Goal: Task Accomplishment & Management: Manage account settings

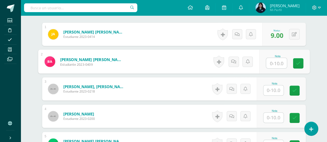
scroll to position [161, 0]
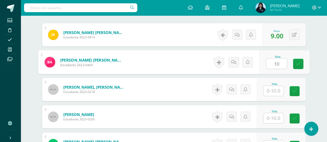
type input "10"
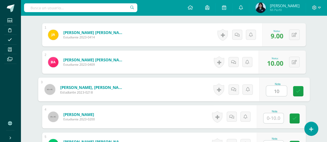
type input "10"
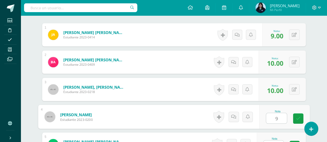
type input "9"
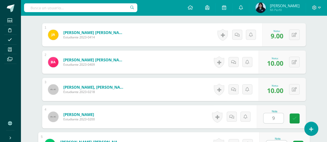
scroll to position [168, 0]
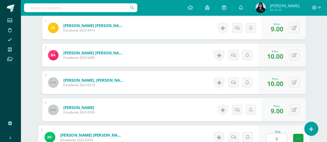
type input "9"
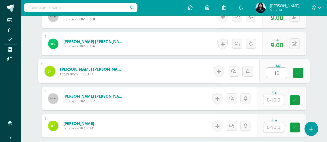
type input "10"
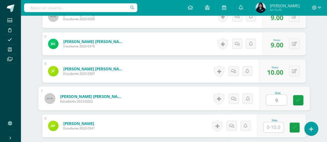
type input "9"
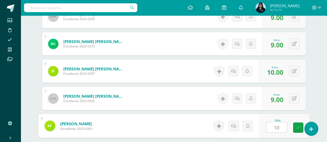
type input "10"
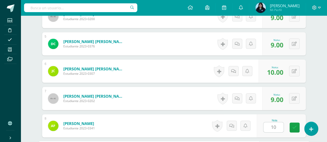
scroll to position [344, 0]
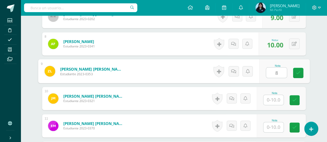
type input "8"
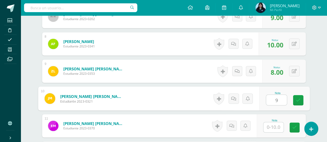
type input "9"
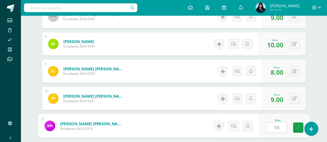
type input "10"
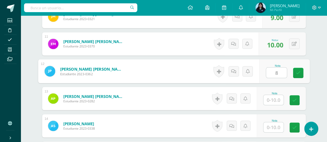
type input "8"
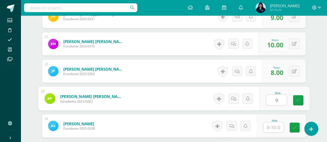
type input "9"
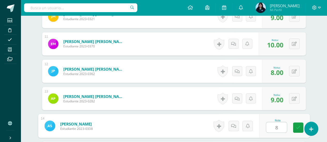
type input "8"
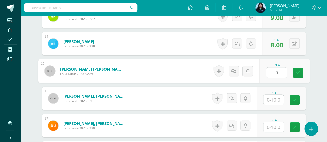
type input "9"
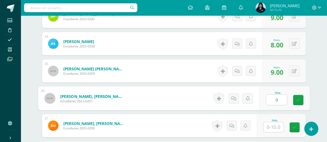
type input "9"
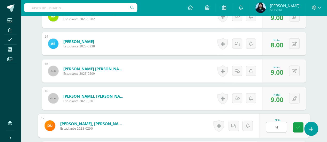
type input "9"
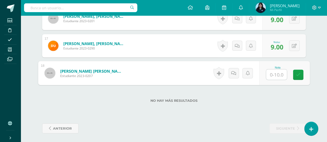
type input "9"
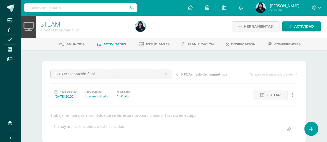
scroll to position [0, 0]
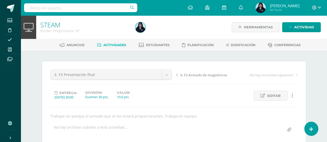
click at [117, 44] on span "Actividades" at bounding box center [114, 45] width 23 height 4
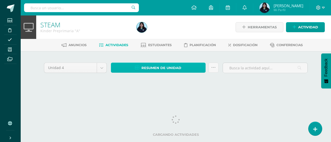
click at [169, 67] on span "Resumen de unidad" at bounding box center [161, 68] width 40 height 10
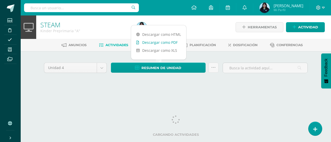
click at [168, 42] on link "Descargar como PDF" at bounding box center [158, 42] width 55 height 8
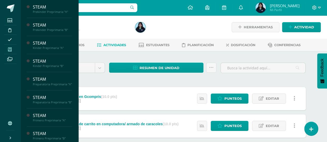
click at [12, 49] on span at bounding box center [10, 49] width 12 height 7
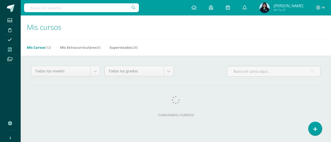
drag, startPoint x: 0, startPoint y: 0, endPoint x: 53, endPoint y: 40, distance: 66.5
click at [53, 40] on div "Mis Cursos (12) Mis Extracurriculares (0) Supervisados (26)" at bounding box center [182, 47] width 322 height 17
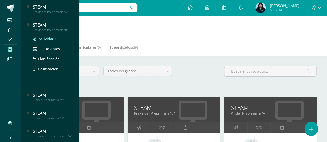
click at [49, 38] on span "Actividades" at bounding box center [48, 38] width 20 height 5
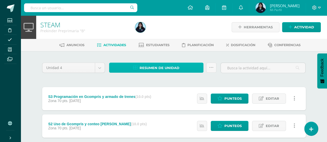
click at [159, 67] on span "Resumen de unidad" at bounding box center [159, 68] width 40 height 10
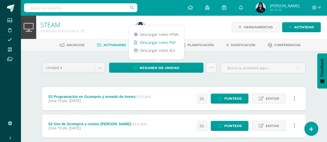
click at [152, 44] on link "Descargar como PDF" at bounding box center [156, 42] width 55 height 8
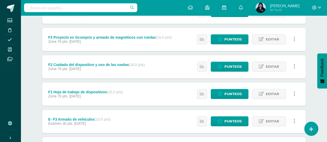
scroll to position [246, 0]
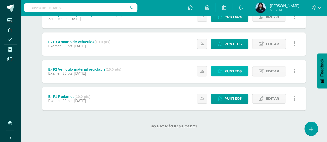
click at [220, 71] on icon at bounding box center [219, 71] width 5 height 4
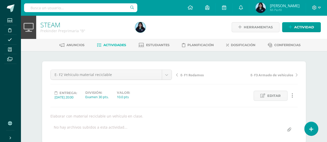
click at [122, 44] on span "Actividades" at bounding box center [114, 45] width 23 height 4
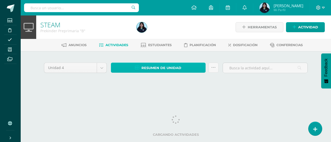
click at [153, 64] on span "Resumen de unidad" at bounding box center [161, 68] width 40 height 10
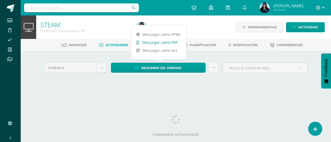
click at [156, 41] on link "Descargar como PDF" at bounding box center [158, 42] width 55 height 8
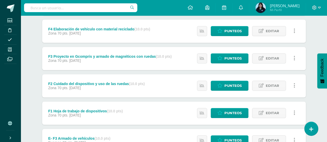
scroll to position [246, 0]
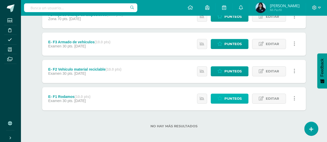
click at [229, 95] on span "Punteos" at bounding box center [232, 99] width 17 height 10
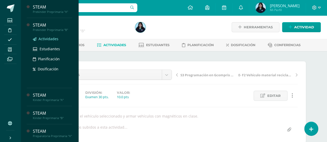
click at [51, 38] on span "Actividades" at bounding box center [48, 38] width 20 height 5
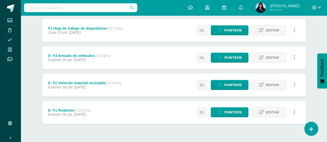
scroll to position [246, 0]
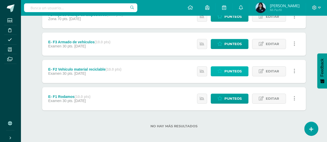
click at [238, 69] on span "Punteos" at bounding box center [232, 72] width 17 height 10
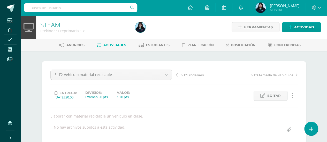
click at [105, 45] on span "Actividades" at bounding box center [114, 45] width 23 height 4
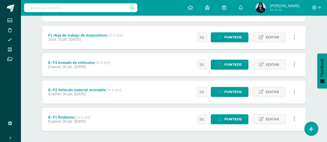
scroll to position [246, 0]
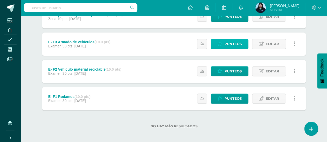
click at [238, 42] on span "Punteos" at bounding box center [232, 44] width 17 height 10
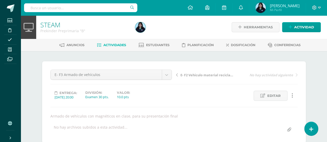
click at [114, 45] on span "Actividades" at bounding box center [114, 45] width 23 height 4
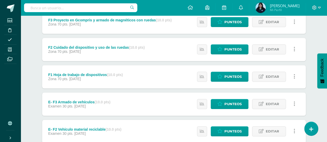
scroll to position [209, 0]
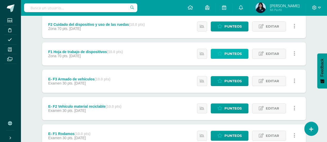
click at [224, 53] on link "Punteos" at bounding box center [230, 54] width 38 height 10
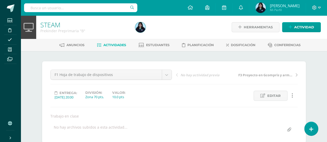
click at [122, 42] on link "Actividades" at bounding box center [111, 45] width 29 height 8
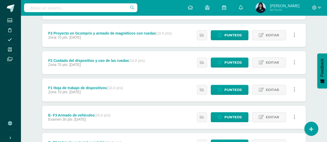
scroll to position [173, 0]
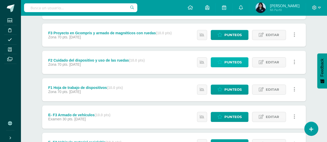
click at [219, 62] on icon at bounding box center [219, 62] width 5 height 4
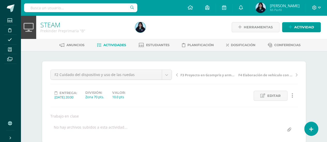
click at [116, 44] on span "Actividades" at bounding box center [114, 45] width 23 height 4
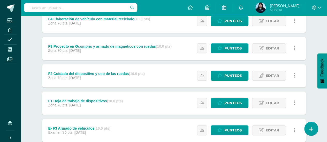
scroll to position [166, 0]
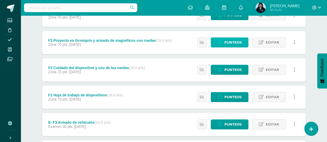
click at [224, 42] on link "Punteos" at bounding box center [230, 42] width 38 height 10
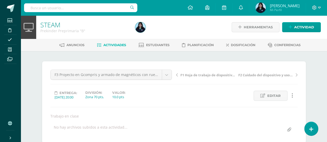
click at [118, 43] on span "Actividades" at bounding box center [114, 45] width 23 height 4
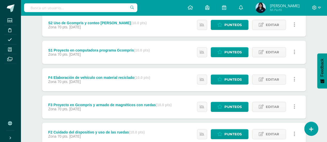
scroll to position [101, 0]
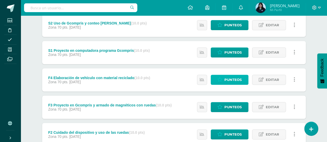
click at [219, 76] on link "Punteos" at bounding box center [230, 80] width 38 height 10
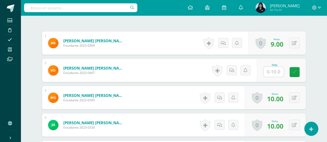
scroll to position [164, 0]
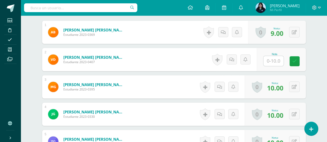
click at [274, 60] on input "text" at bounding box center [273, 61] width 20 height 10
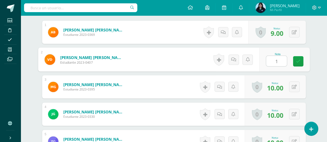
type input "10"
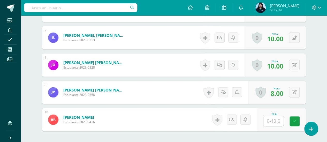
scroll to position [369, 0]
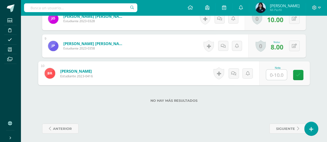
click at [274, 74] on input "text" at bounding box center [276, 75] width 21 height 10
type input "10"
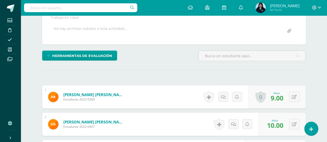
scroll to position [0, 0]
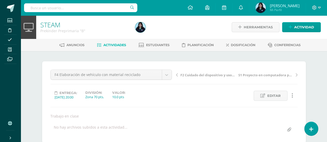
click at [109, 45] on span "Actividades" at bounding box center [114, 45] width 23 height 4
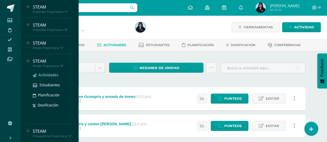
click at [49, 75] on span "Actividades" at bounding box center [48, 75] width 20 height 5
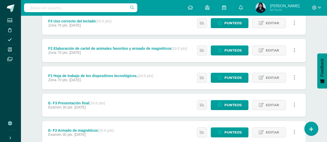
scroll to position [248, 0]
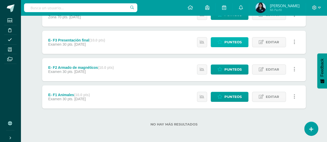
click at [226, 42] on span "Punteos" at bounding box center [232, 42] width 17 height 10
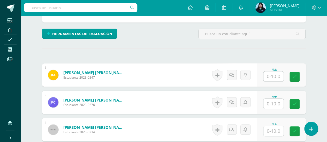
scroll to position [121, 0]
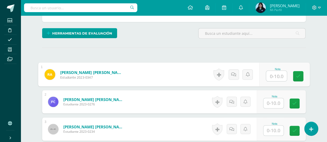
click at [274, 72] on input "text" at bounding box center [276, 76] width 21 height 10
type input "8"
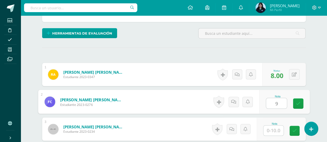
type input "9"
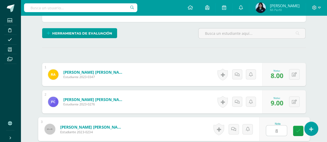
type input "8"
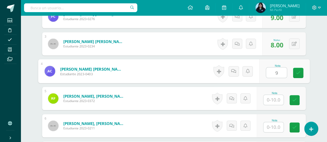
type input "9"
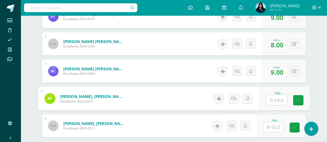
type input "q"
type input "10"
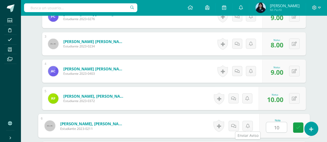
type input "10"
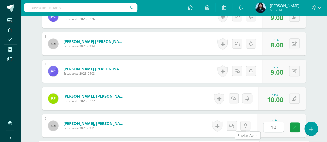
scroll to position [289, 0]
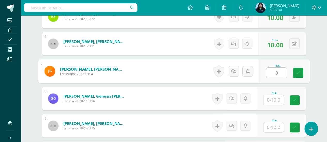
type input "9"
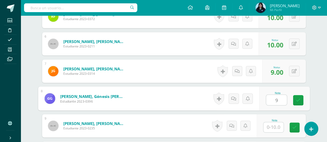
type input "9"
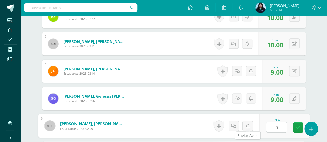
type input "9"
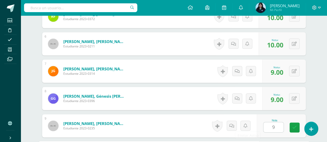
scroll to position [371, 0]
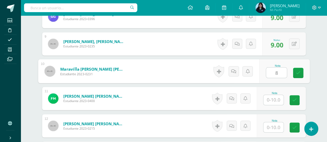
type input "8"
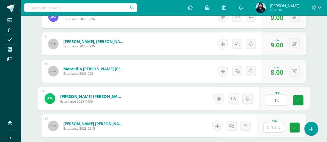
type input "10"
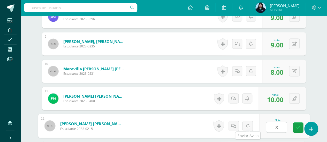
type input "8"
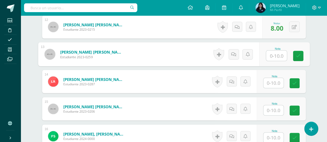
scroll to position [472, 0]
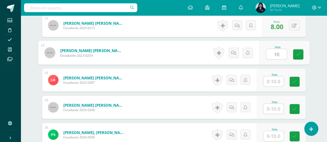
type input "10"
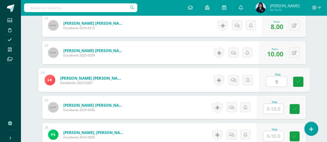
type input "9"
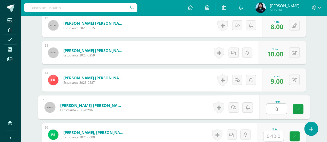
type input "8"
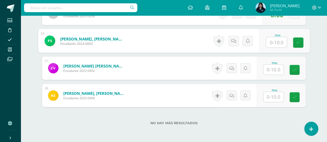
scroll to position [566, 0]
type input "9"
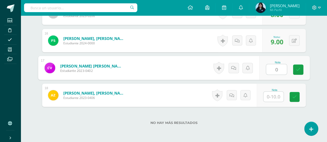
type input "0"
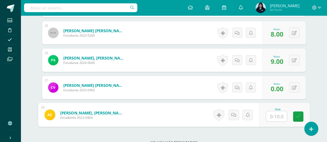
scroll to position [545, 0]
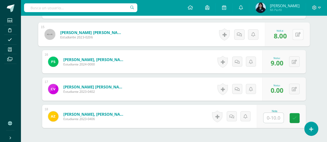
click at [297, 34] on button at bounding box center [297, 34] width 11 height 11
type input "10"
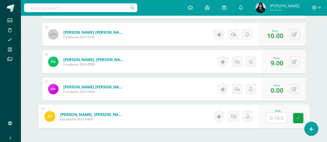
click at [272, 117] on input "text" at bounding box center [276, 118] width 21 height 10
type input "8"
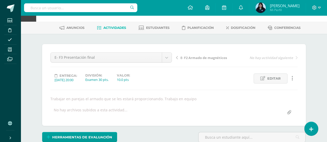
scroll to position [0, 0]
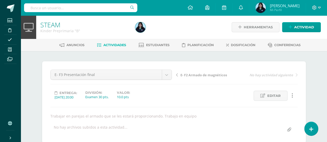
click at [118, 46] on span "Actividades" at bounding box center [114, 45] width 23 height 4
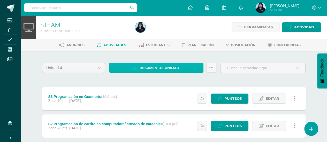
click at [135, 67] on icon at bounding box center [135, 68] width 4 height 4
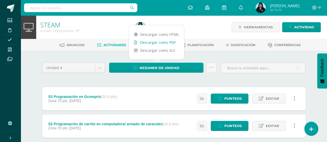
click at [164, 42] on link "Descargar como PDF" at bounding box center [156, 42] width 55 height 8
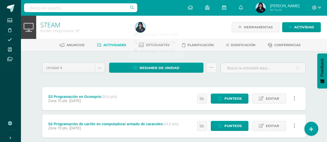
click at [147, 75] on div "Resumen de unidad Subir actividades en masa Enviar punteos a revision Historial…" at bounding box center [163, 70] width 112 height 15
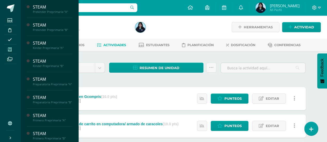
click at [11, 48] on icon at bounding box center [10, 50] width 4 height 4
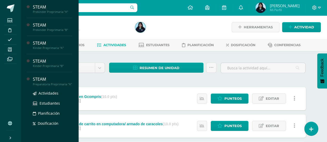
scroll to position [4, 0]
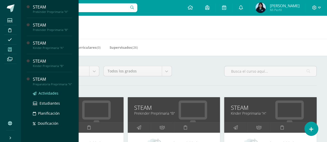
click at [49, 96] on span "Actividades" at bounding box center [48, 93] width 20 height 5
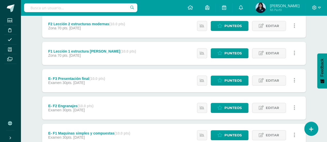
scroll to position [210, 0]
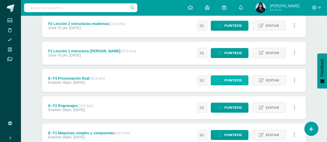
click at [227, 81] on span "Punteos" at bounding box center [232, 81] width 17 height 10
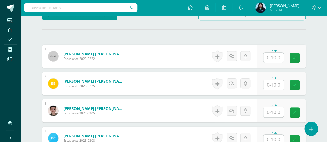
scroll to position [142, 0]
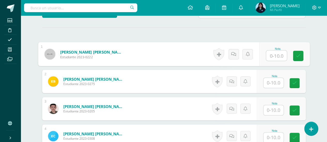
click at [271, 53] on input "text" at bounding box center [276, 56] width 21 height 10
type input "10"
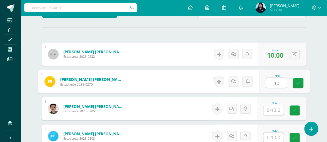
type input "10"
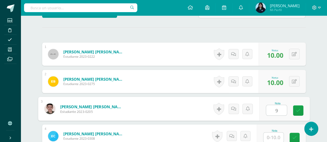
type input "9"
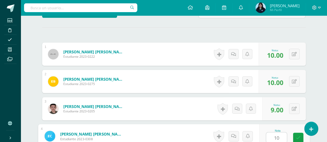
type input "10"
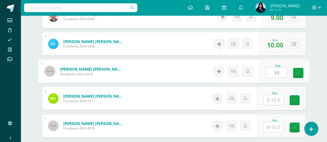
type input "10"
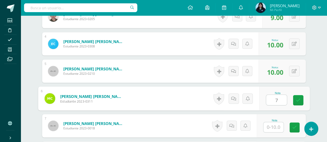
type input "7"
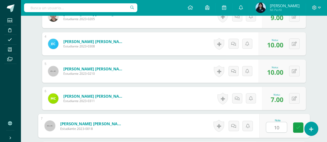
type input "10"
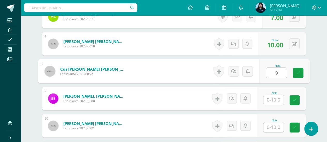
type input "9"
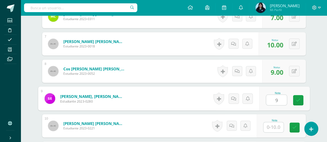
type input "9"
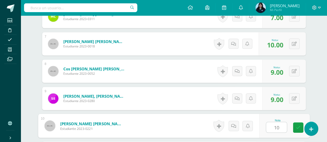
type input "10"
type input "+"
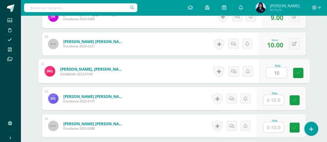
type input "10"
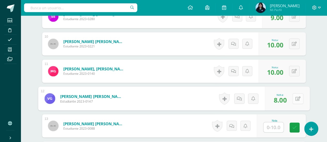
click at [295, 95] on button at bounding box center [297, 98] width 11 height 11
type input "9"
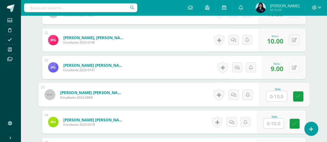
scroll to position [430, 0]
type input "10"
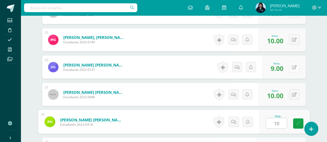
type input "10"
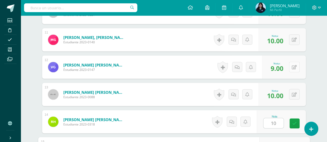
scroll to position [508, 0]
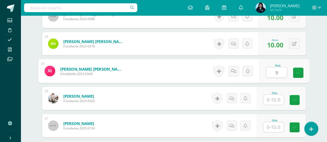
type input "9"
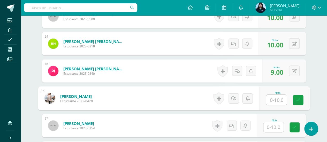
type input "o"
type input "9"
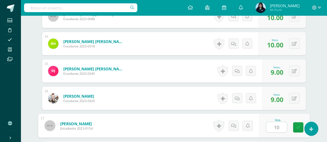
type input "10"
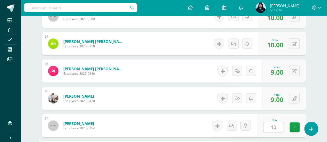
scroll to position [590, 0]
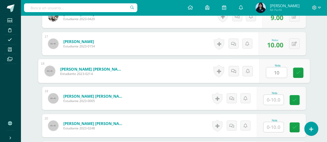
type input "10"
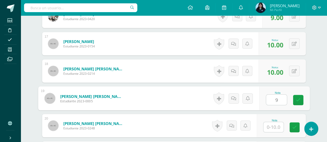
type input "9"
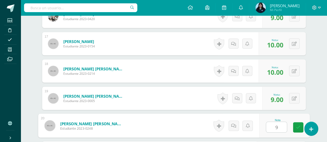
type input "9"
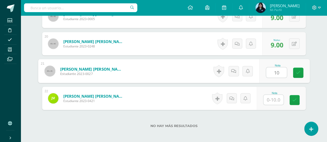
type input "10"
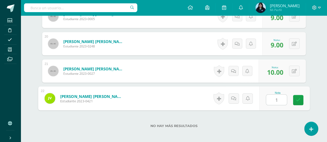
type input "10"
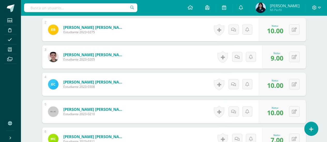
scroll to position [0, 0]
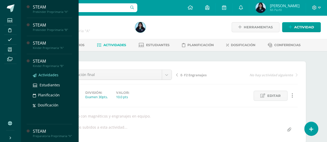
click at [49, 75] on span "Actividades" at bounding box center [48, 75] width 20 height 5
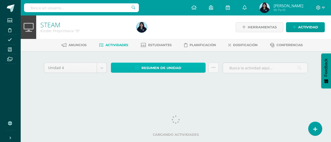
click at [159, 67] on span "Resumen de unidad" at bounding box center [161, 68] width 40 height 10
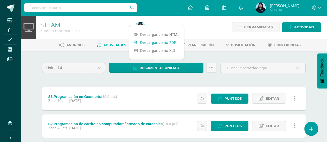
click at [161, 42] on link "Descargar como PDF" at bounding box center [156, 42] width 55 height 8
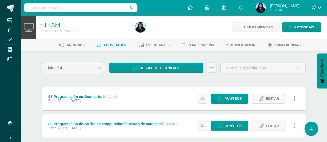
click at [177, 73] on div "Resumen de unidad Subir actividades en masa Enviar punteos a revision Historial…" at bounding box center [163, 70] width 112 height 15
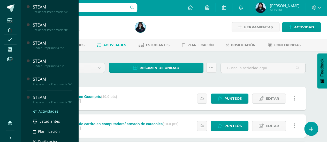
click at [51, 114] on span "Actividades" at bounding box center [48, 111] width 20 height 5
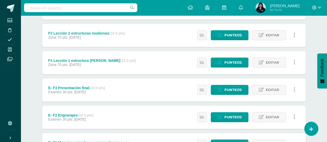
scroll to position [246, 0]
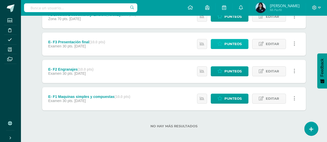
click at [240, 40] on span "Punteos" at bounding box center [232, 44] width 17 height 10
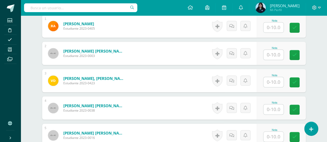
scroll to position [171, 0]
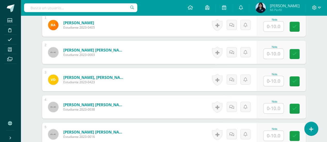
click at [274, 28] on input "text" at bounding box center [273, 26] width 20 height 10
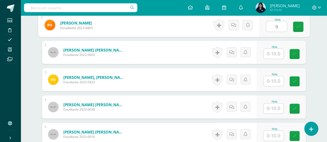
type input "9"
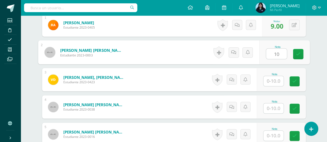
type input "10"
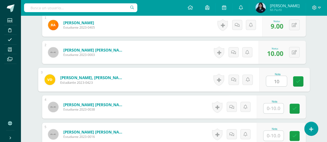
type input "10"
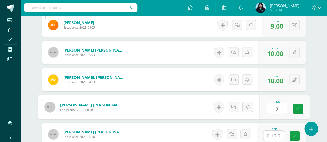
type input "9"
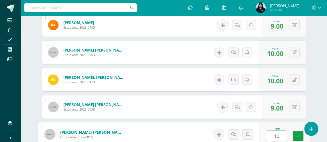
type input "10"
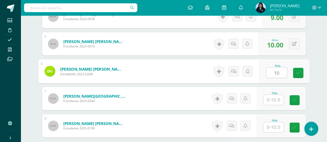
type input "10"
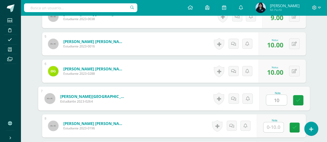
type input "10"
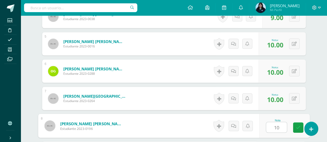
type input "10"
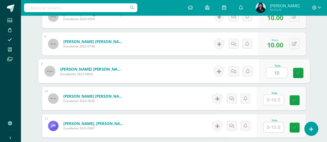
type input "10"
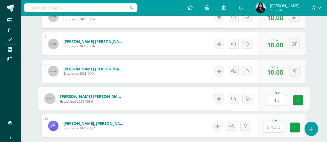
type input "10"
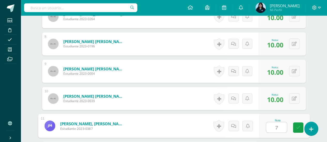
type input "7"
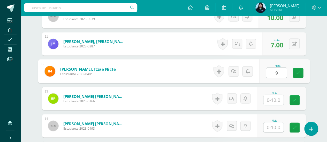
type input "9"
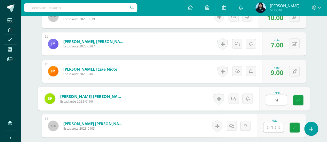
type input "9"
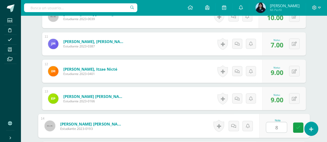
type input "8"
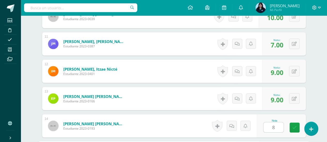
scroll to position [508, 0]
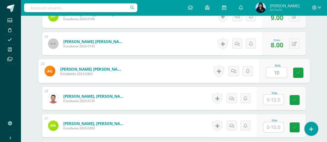
type input "10"
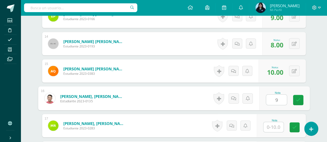
type input "9"
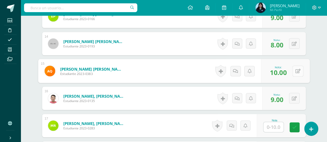
click at [296, 69] on button at bounding box center [297, 71] width 11 height 11
type input "9"
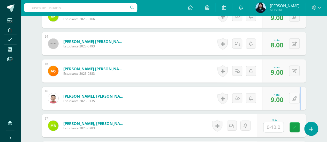
drag, startPoint x: 301, startPoint y: 99, endPoint x: 293, endPoint y: 95, distance: 9.5
click at [293, 95] on div "0 Logros Logros obtenidos Aún no hay logros agregados Nota: 9.00" at bounding box center [284, 98] width 44 height 23
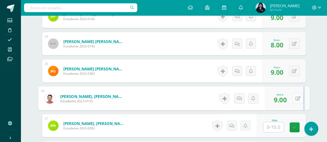
click at [293, 95] on button at bounding box center [297, 98] width 11 height 11
type input "10"
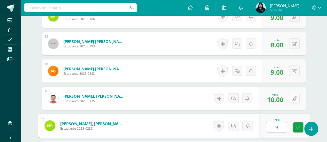
type input "9"
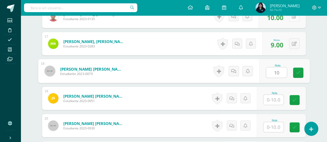
type input "10"
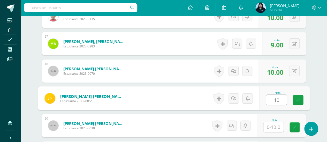
type input "10"
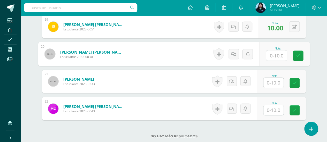
scroll to position [663, 0]
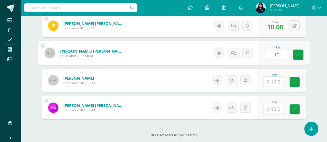
type input "10"
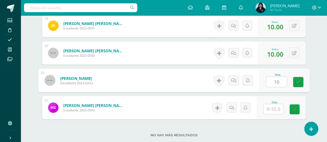
type input "10"
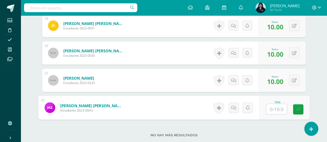
type input "8"
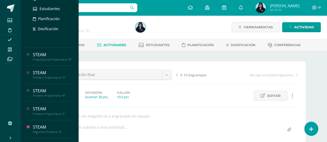
scroll to position [96, 0]
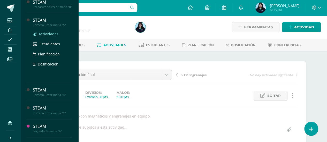
click at [45, 36] on span "Actividades" at bounding box center [48, 34] width 20 height 5
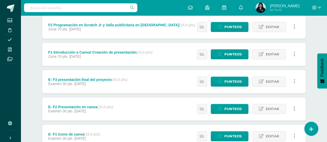
scroll to position [246, 0]
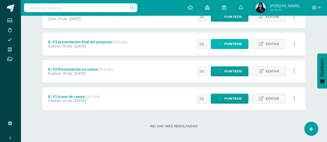
click at [236, 42] on span "Punteos" at bounding box center [232, 44] width 17 height 10
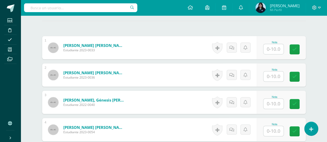
scroll to position [149, 0]
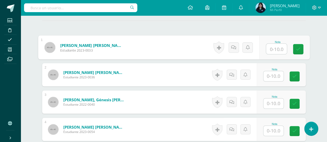
click at [271, 50] on input "text" at bounding box center [276, 49] width 21 height 10
type input "9"
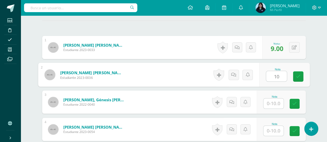
type input "10"
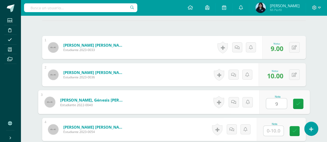
type input "9"
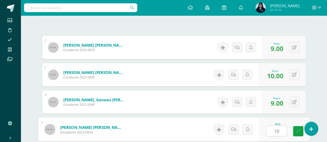
type input "10"
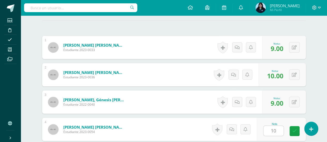
scroll to position [234, 0]
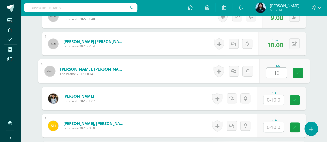
type input "10"
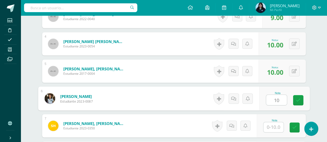
type input "10"
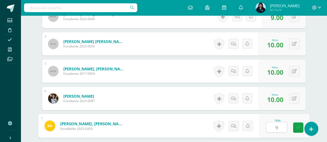
type input "9"
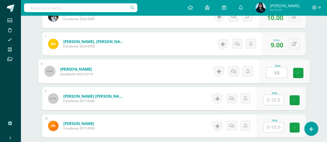
type input "10"
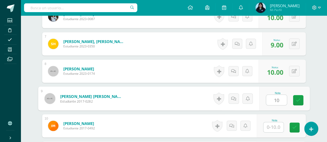
type input "10"
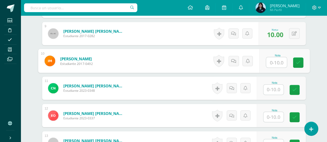
scroll to position [382, 0]
type input "10"
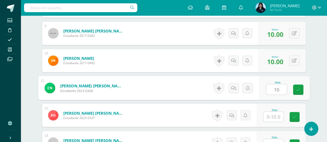
type input "10"
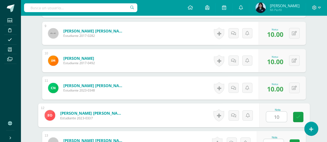
type input "10"
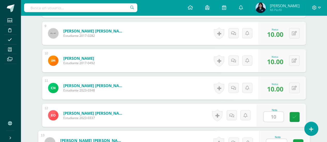
scroll to position [387, 0]
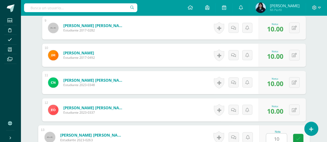
type input "10"
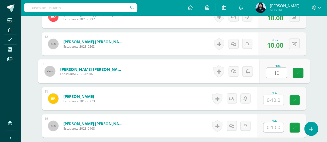
type input "10"
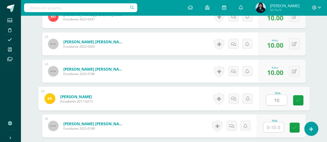
type input "10"
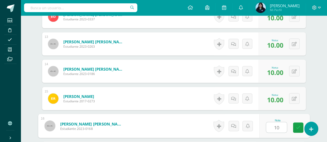
type input "10"
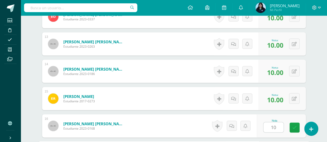
scroll to position [563, 0]
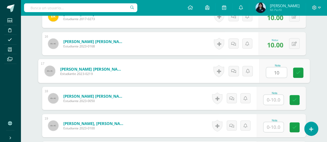
type input "10"
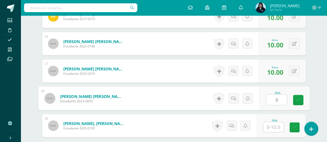
type input "9"
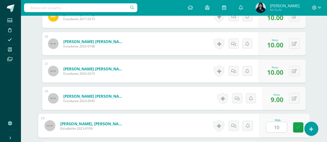
type input "10"
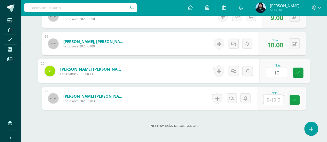
type input "10"
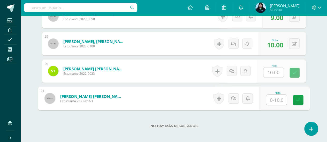
type input "9"
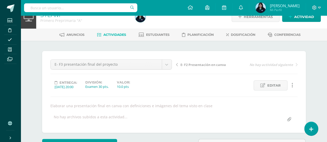
scroll to position [0, 0]
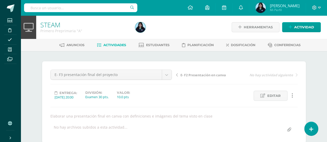
click at [116, 45] on span "Actividades" at bounding box center [114, 45] width 23 height 4
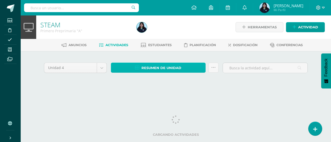
click at [153, 67] on span "Resumen de unidad" at bounding box center [161, 68] width 40 height 10
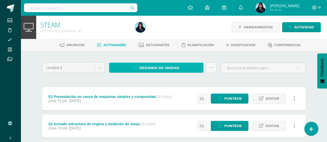
click at [175, 66] on span "Resumen de unidad" at bounding box center [159, 68] width 40 height 10
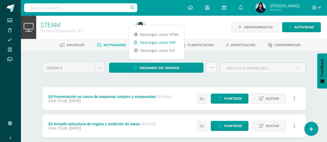
click at [164, 42] on link "Descargar como PDF" at bounding box center [156, 42] width 55 height 8
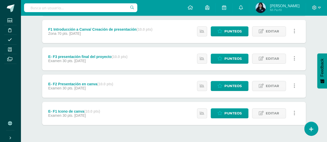
scroll to position [246, 0]
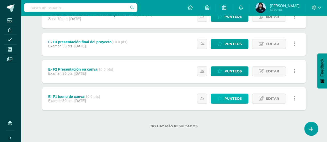
click at [229, 98] on span "Punteos" at bounding box center [232, 99] width 17 height 10
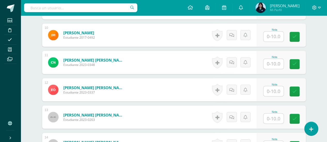
scroll to position [410, 0]
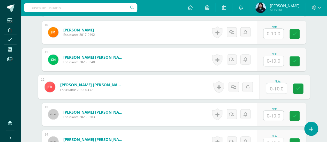
click at [275, 85] on input "text" at bounding box center [276, 88] width 21 height 10
type input "10"
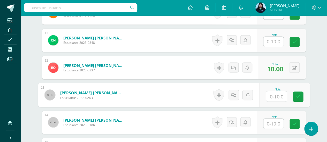
scroll to position [430, 0]
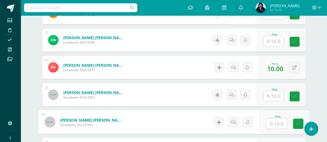
click at [274, 119] on input "text" at bounding box center [276, 124] width 21 height 10
type input "10"
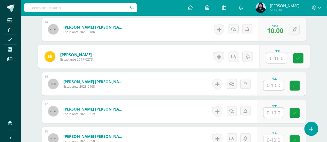
scroll to position [522, 0]
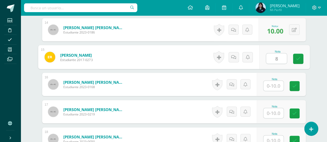
type input "8"
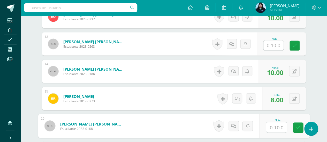
scroll to position [479, 0]
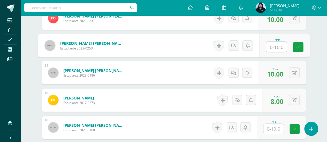
click at [271, 45] on input "text" at bounding box center [276, 47] width 21 height 10
type input "9"
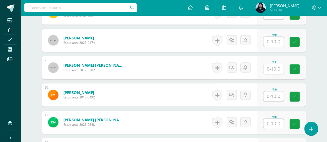
scroll to position [347, 0]
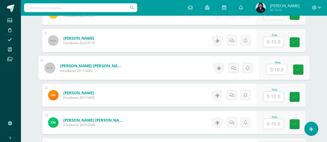
click at [271, 67] on input "text" at bounding box center [276, 69] width 21 height 10
type input "10"
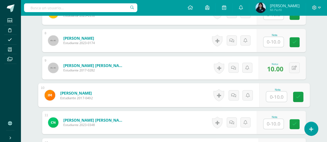
scroll to position [341, 0]
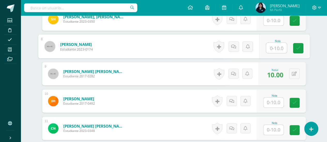
click at [272, 48] on input "text" at bounding box center [276, 48] width 21 height 10
type input "10"
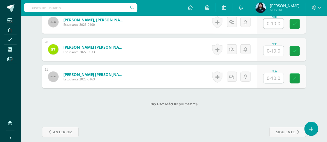
scroll to position [670, 0]
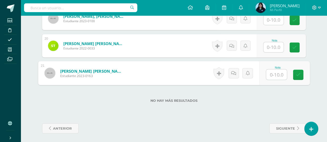
click at [270, 74] on input "text" at bounding box center [276, 75] width 21 height 10
type input "9}"
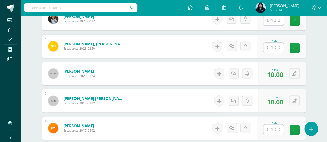
scroll to position [307, 0]
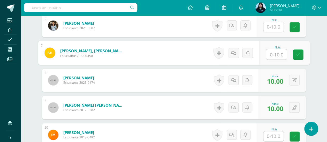
click at [271, 54] on input "text" at bounding box center [276, 54] width 21 height 10
type input "9"
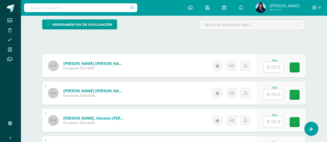
scroll to position [130, 0]
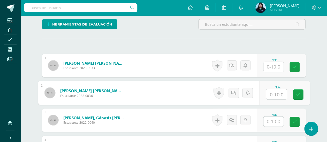
click at [271, 95] on input "text" at bounding box center [276, 94] width 21 height 10
type input "8"
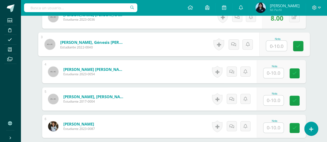
scroll to position [207, 0]
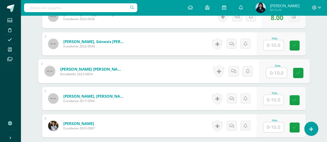
click at [274, 69] on input "text" at bounding box center [276, 73] width 21 height 10
type input "8"
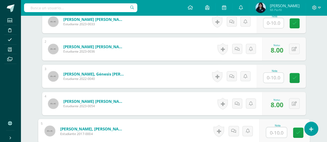
scroll to position [175, 0]
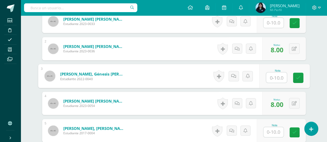
click at [275, 78] on input "text" at bounding box center [276, 78] width 21 height 10
type input "10"
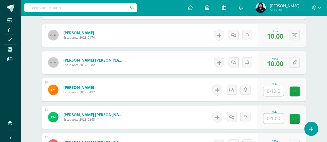
scroll to position [353, 0]
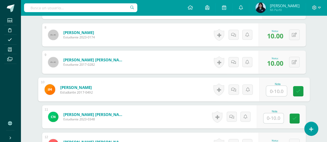
click at [279, 86] on input "text" at bounding box center [276, 91] width 21 height 10
type input "10"
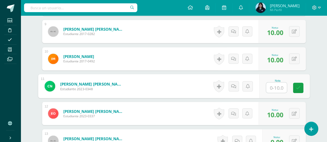
scroll to position [384, 0]
type input "10"
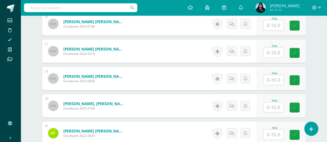
scroll to position [586, 0]
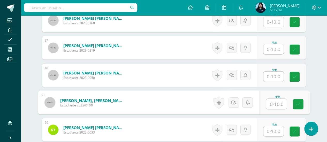
click at [274, 102] on input "text" at bounding box center [276, 104] width 21 height 10
type input "10"
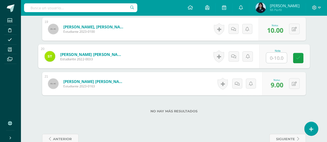
scroll to position [661, 0]
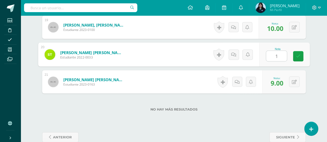
type input "10"
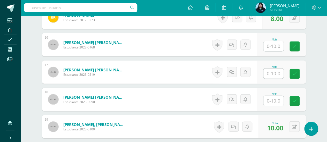
scroll to position [547, 0]
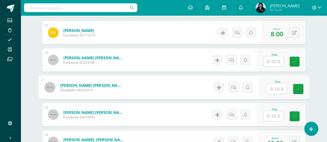
click at [278, 87] on input "text" at bounding box center [276, 89] width 21 height 10
type input "10"
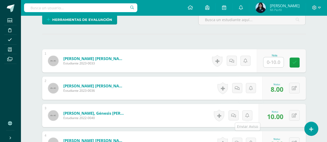
scroll to position [136, 0]
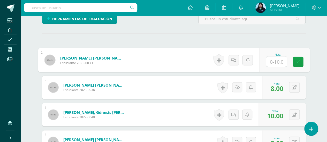
click at [272, 61] on input "text" at bounding box center [276, 62] width 21 height 10
type input "10"
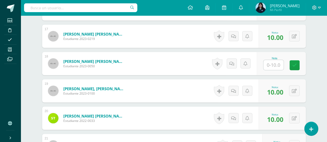
scroll to position [605, 0]
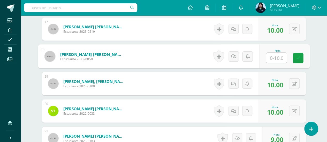
click at [272, 57] on input "text" at bounding box center [276, 58] width 21 height 10
type input "10"
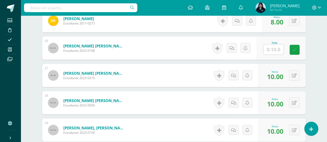
scroll to position [558, 0]
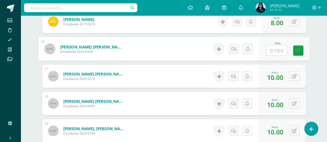
click at [271, 50] on input "text" at bounding box center [276, 50] width 21 height 10
type input "10"
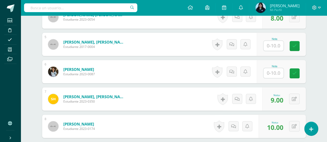
scroll to position [245, 0]
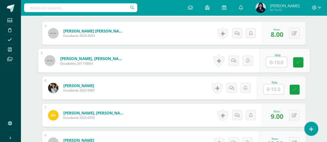
click at [272, 62] on input "text" at bounding box center [276, 62] width 21 height 10
type input "10"
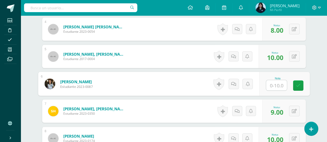
scroll to position [249, 0]
type input "8"
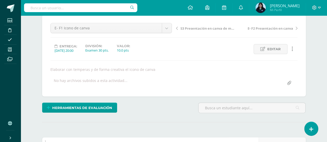
scroll to position [0, 0]
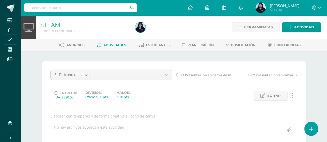
click at [113, 43] on span "Actividades" at bounding box center [114, 45] width 23 height 4
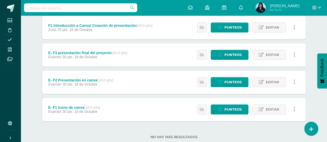
scroll to position [248, 0]
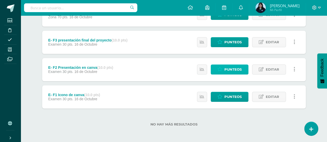
click at [227, 68] on span "Punteos" at bounding box center [232, 70] width 17 height 10
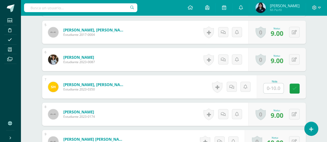
scroll to position [273, 0]
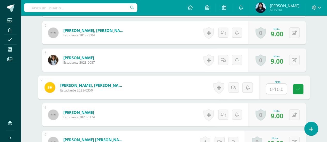
click at [271, 88] on input "text" at bounding box center [276, 89] width 21 height 10
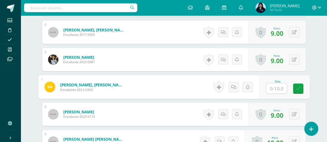
type input "9"
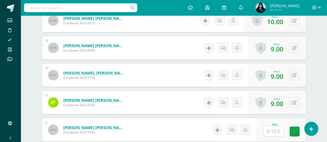
scroll to position [670, 0]
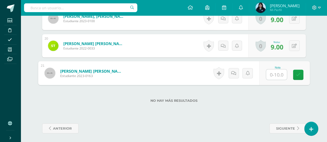
click at [274, 75] on input "text" at bounding box center [276, 75] width 21 height 10
type input "8"
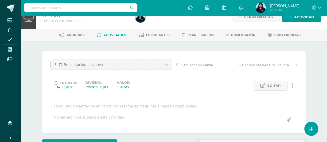
scroll to position [0, 0]
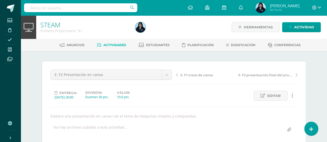
click at [105, 45] on span "Actividades" at bounding box center [114, 45] width 23 height 4
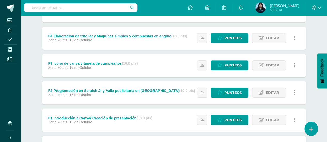
scroll to position [246, 0]
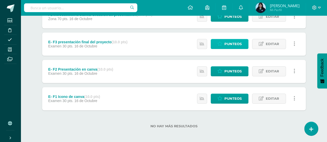
click at [223, 42] on link "Punteos" at bounding box center [230, 44] width 38 height 10
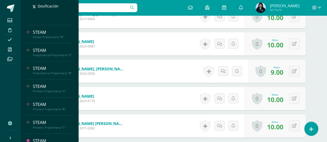
scroll to position [293, 0]
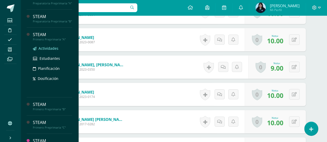
click at [50, 51] on span "Actividades" at bounding box center [48, 48] width 20 height 5
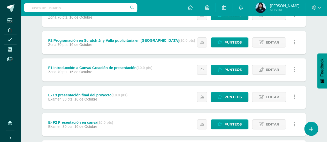
scroll to position [193, 0]
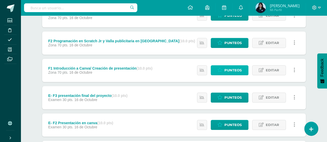
click at [218, 71] on icon at bounding box center [219, 70] width 5 height 4
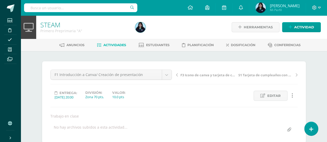
click at [113, 46] on span "Actividades" at bounding box center [114, 45] width 23 height 4
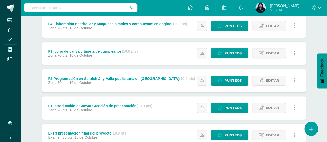
scroll to position [155, 0]
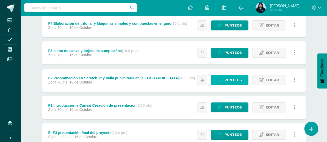
click at [219, 80] on icon at bounding box center [219, 80] width 5 height 4
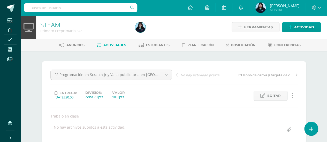
click at [120, 45] on span "Actividades" at bounding box center [114, 45] width 23 height 4
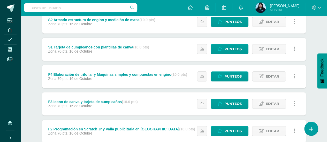
scroll to position [105, 0]
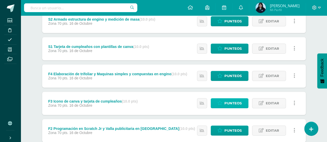
click at [214, 105] on link "Punteos" at bounding box center [230, 103] width 38 height 10
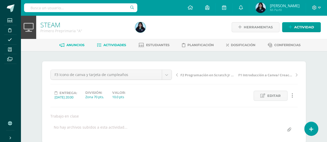
scroll to position [0, 0]
click at [108, 44] on span "Actividades" at bounding box center [114, 45] width 23 height 4
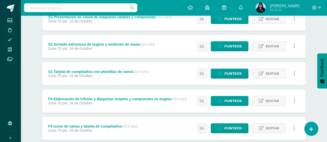
scroll to position [80, 0]
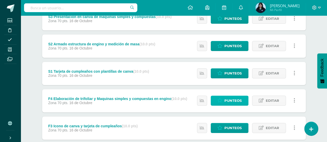
click at [235, 101] on span "Punteos" at bounding box center [232, 101] width 17 height 10
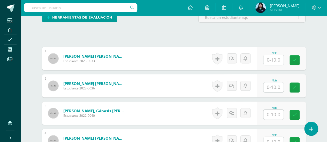
scroll to position [138, 0]
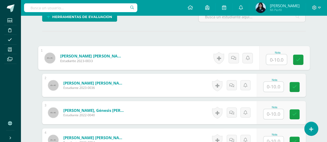
click at [273, 54] on input "text" at bounding box center [276, 59] width 21 height 10
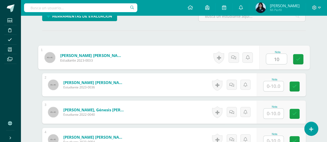
type input "10"
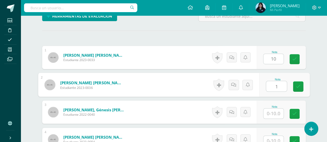
scroll to position [139, 0]
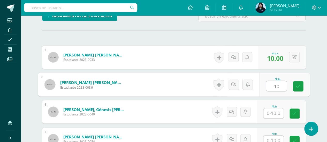
type input "10"
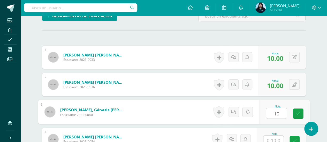
type input "10"
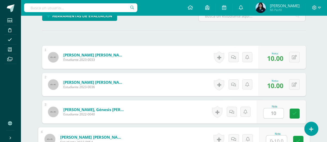
scroll to position [141, 0]
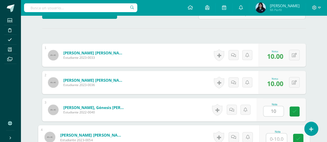
type input "0"
type input "10"
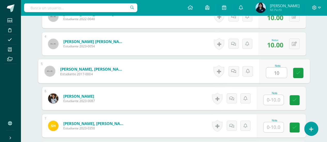
type input "10"
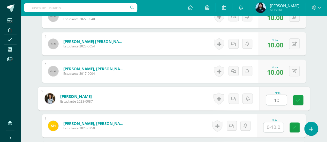
type input "10"
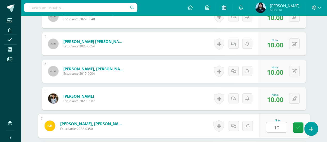
type input "10"
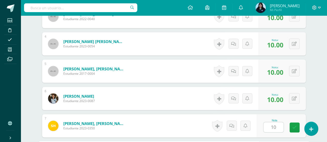
scroll to position [316, 0]
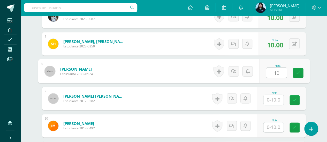
type input "10"
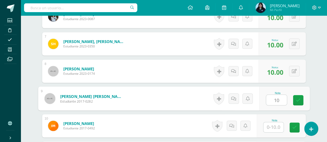
type input "10"
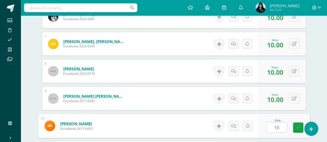
type input "10"
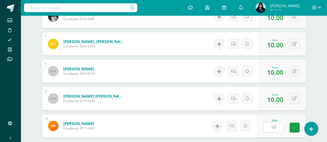
scroll to position [399, 0]
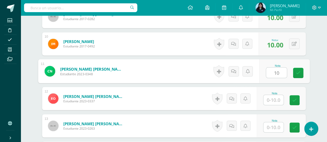
type input "10"
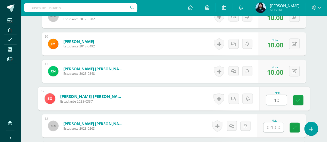
type input "10"
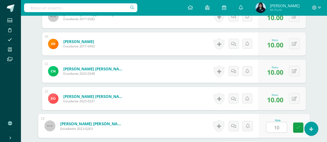
type input "10"
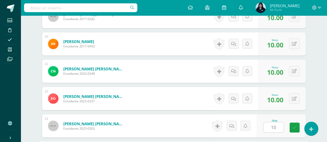
scroll to position [481, 0]
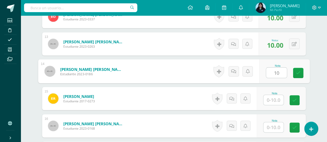
type input "10"
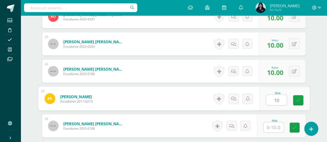
type input "10"
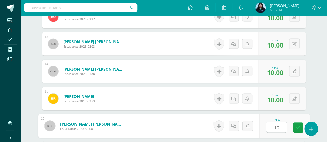
type input "10"
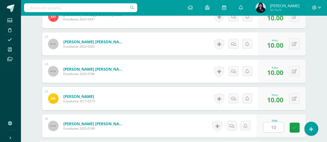
scroll to position [563, 0]
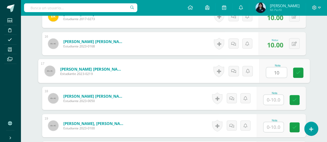
type input "10"
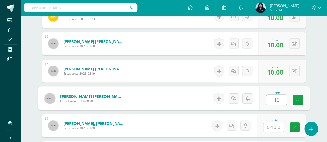
type input "10"
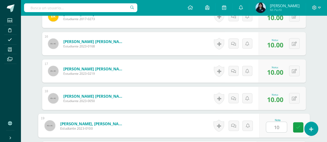
type input "10"
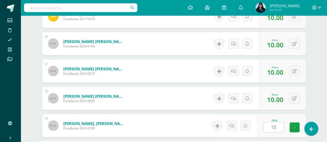
scroll to position [645, 0]
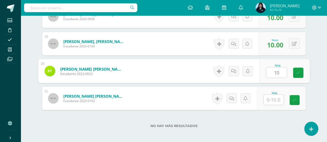
type input "10"
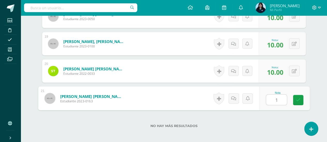
type input "10"
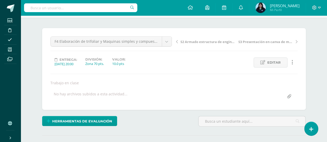
scroll to position [0, 0]
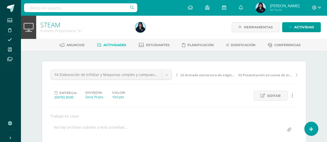
click at [115, 45] on span "Actividades" at bounding box center [114, 45] width 23 height 4
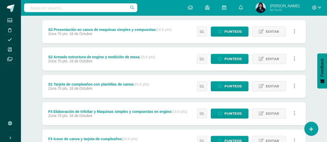
scroll to position [68, 0]
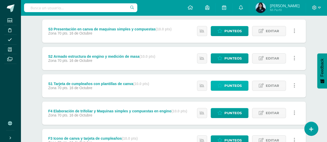
click at [226, 84] on span "Punteos" at bounding box center [232, 86] width 17 height 10
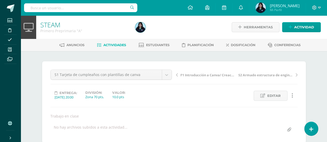
click at [113, 44] on span "Actividades" at bounding box center [114, 45] width 23 height 4
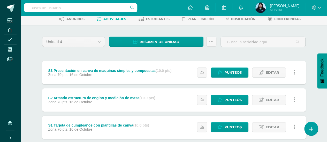
scroll to position [30, 0]
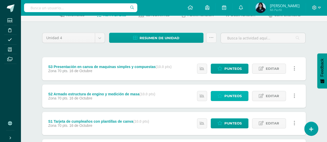
click at [217, 98] on link "Punteos" at bounding box center [230, 96] width 38 height 10
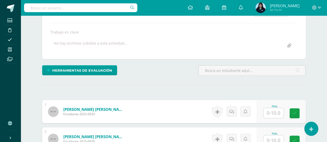
scroll to position [105, 0]
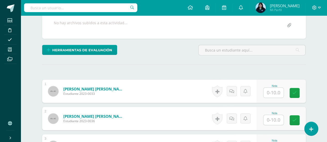
click at [275, 90] on input "text" at bounding box center [273, 93] width 20 height 10
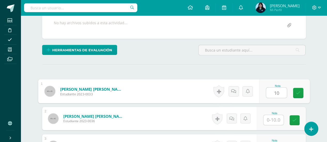
type input "10"
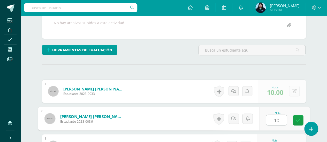
type input "10"
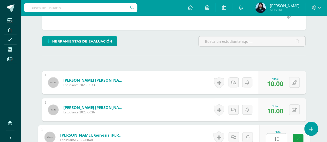
type input "10"
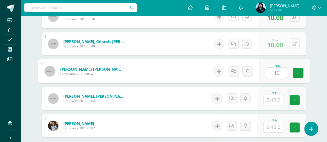
type input "10"
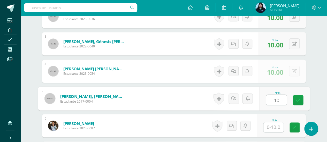
type input "10"
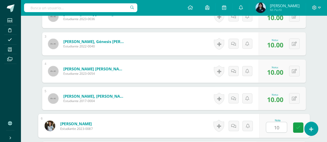
type input "10"
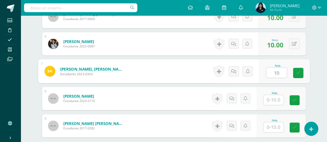
type input "10"
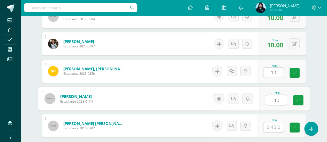
type input "10"
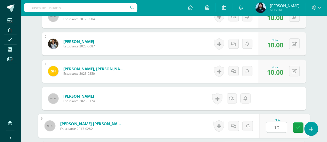
type input "10"
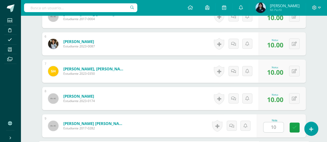
scroll to position [371, 0]
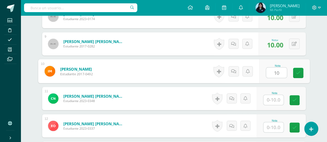
type input "10"
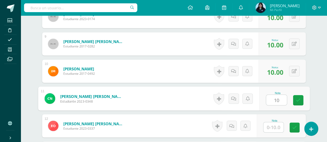
type input "10"
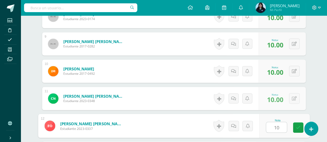
type input "10"
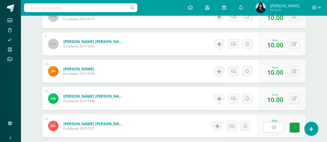
scroll to position [453, 0]
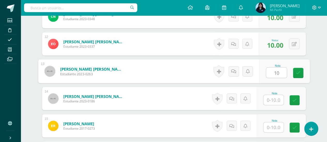
type input "10"
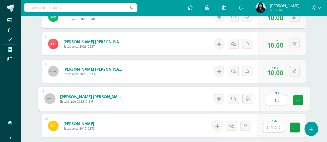
type input "10"
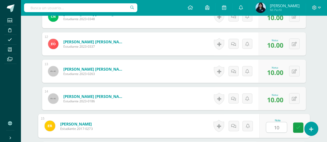
type input "10"
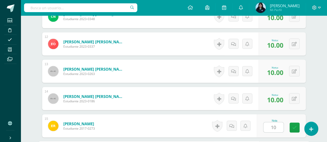
scroll to position [535, 0]
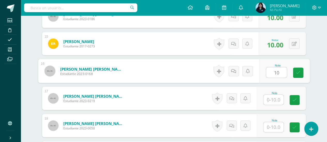
type input "10"
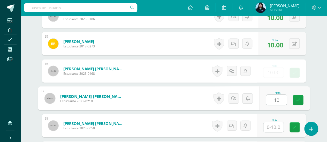
type input "10"
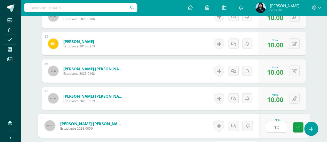
type input "10"
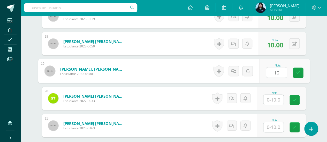
type input "10"
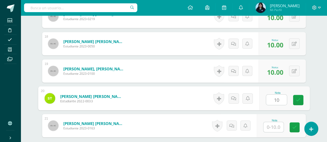
type input "10"
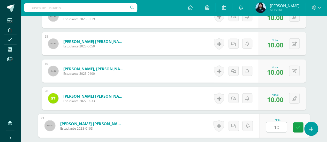
type input "101"
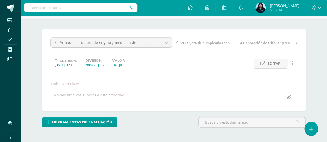
scroll to position [0, 0]
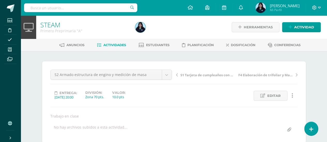
click at [113, 45] on span "Actividades" at bounding box center [114, 45] width 23 height 4
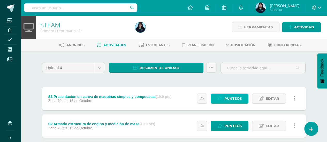
click at [231, 98] on span "Punteos" at bounding box center [232, 99] width 17 height 10
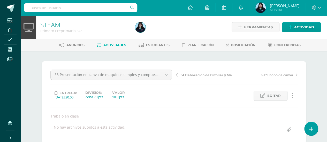
scroll to position [0, 0]
click at [120, 42] on link "Actividades" at bounding box center [111, 45] width 29 height 8
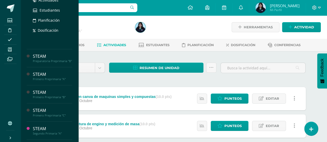
scroll to position [94, 0]
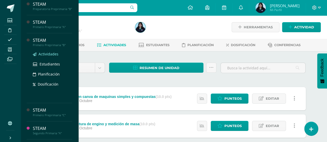
click at [50, 57] on span "Actividades" at bounding box center [48, 54] width 20 height 5
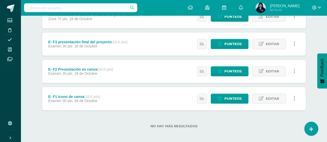
scroll to position [248, 0]
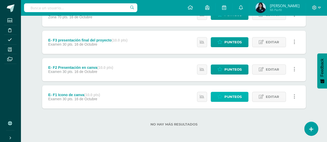
click at [227, 95] on span "Punteos" at bounding box center [232, 97] width 17 height 10
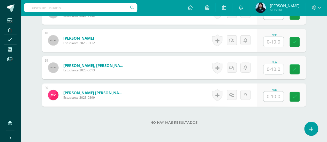
scroll to position [622, 0]
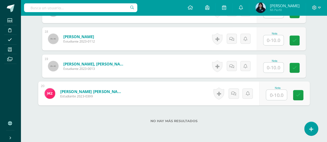
click at [273, 95] on input "text" at bounding box center [276, 95] width 21 height 10
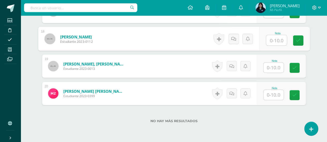
click at [273, 38] on input "text" at bounding box center [276, 40] width 21 height 10
type input "9"
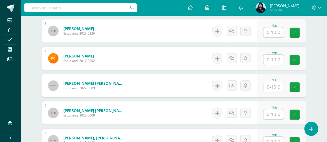
scroll to position [220, 0]
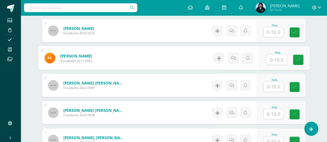
click at [270, 58] on input "text" at bounding box center [276, 59] width 21 height 10
type input "9"
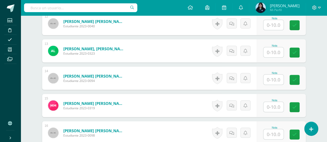
scroll to position [499, 0]
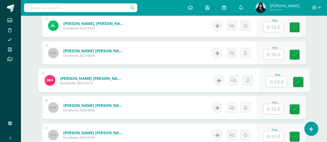
click at [269, 82] on input "text" at bounding box center [276, 82] width 21 height 10
type input "10"
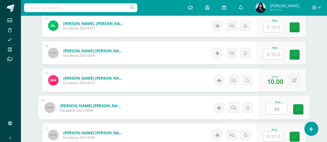
type input "10"
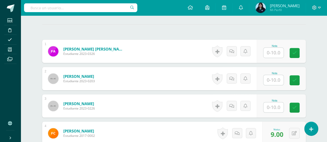
scroll to position [146, 0]
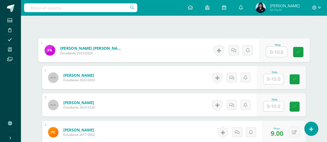
click at [273, 49] on input "text" at bounding box center [276, 52] width 21 height 10
type input "10"
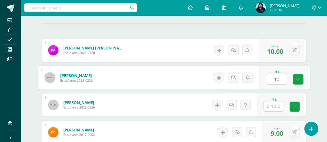
type input "10"
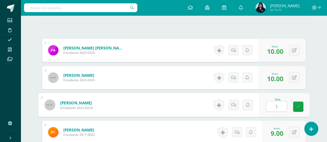
type input "10"
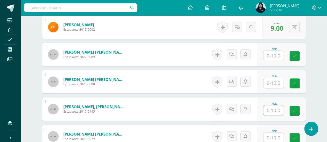
scroll to position [249, 0]
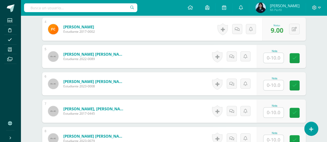
click at [268, 57] on input "text" at bounding box center [273, 58] width 20 height 10
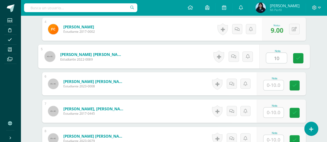
type input "10"
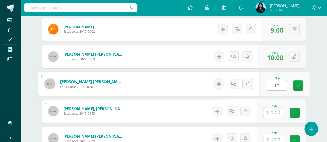
type input "10"
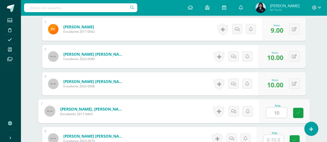
type input "10"
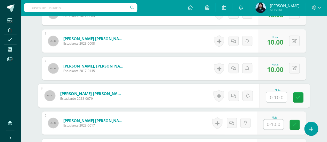
scroll to position [292, 0]
type input "10"
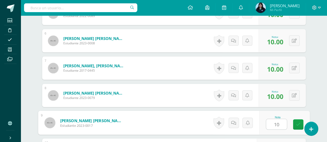
type input "10"
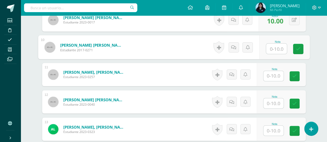
scroll to position [395, 0]
type input "10"
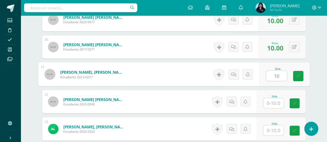
type input "10"
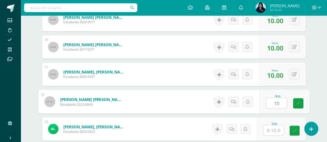
type input "10"
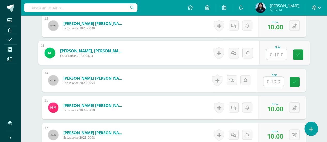
scroll to position [472, 0]
type input "10"
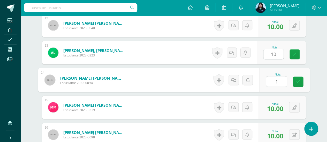
type input "10"
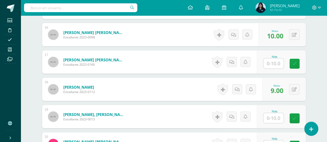
scroll to position [572, 0]
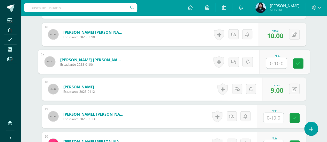
click at [269, 60] on input "text" at bounding box center [276, 63] width 21 height 10
type input "10"
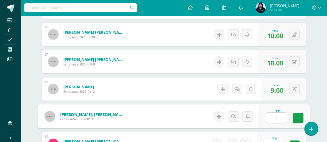
click at [274, 115] on input "1" at bounding box center [276, 118] width 21 height 10
type input "10"
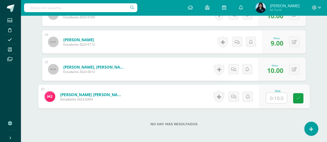
scroll to position [626, 0]
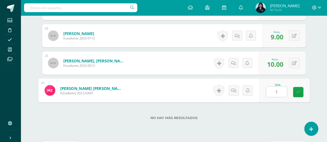
type input "10"
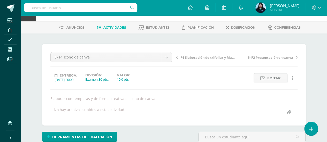
scroll to position [0, 0]
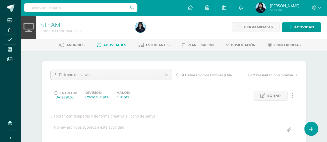
click at [109, 45] on span "Actividades" at bounding box center [114, 45] width 23 height 4
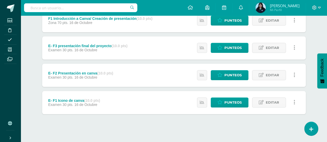
scroll to position [246, 0]
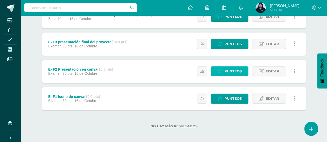
click at [233, 70] on span "Punteos" at bounding box center [232, 72] width 17 height 10
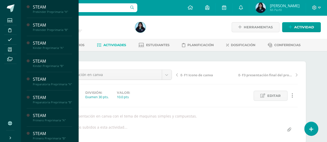
scroll to position [0, 0]
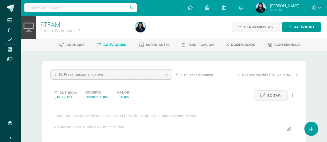
click at [110, 46] on span "Actividades" at bounding box center [114, 45] width 23 height 4
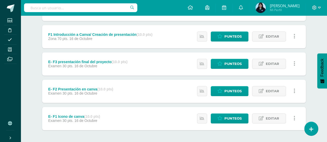
scroll to position [246, 0]
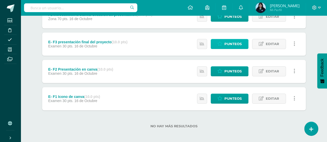
click at [232, 43] on span "Punteos" at bounding box center [232, 44] width 17 height 10
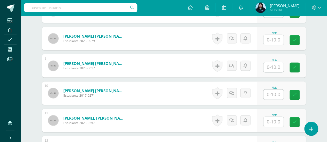
scroll to position [350, 0]
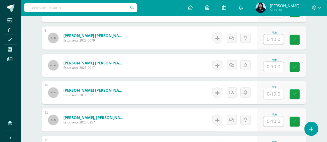
click at [169, 102] on form "[PERSON_NAME] [PERSON_NAME] Estudiante 2017-0271 Nota 0 [GEOGRAPHIC_DATA]" at bounding box center [173, 92] width 263 height 23
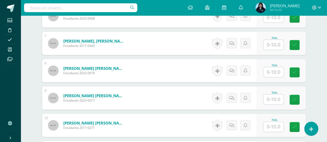
scroll to position [320, 0]
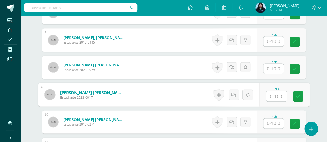
click at [117, 90] on link "[PERSON_NAME] [PERSON_NAME]" at bounding box center [92, 92] width 64 height 5
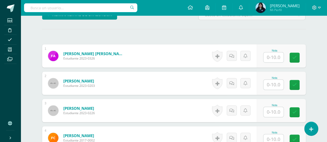
scroll to position [140, 0]
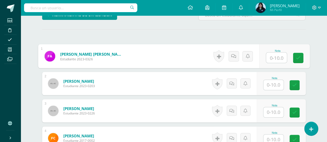
click at [268, 58] on input "text" at bounding box center [276, 58] width 21 height 10
click at [292, 55] on button at bounding box center [297, 56] width 11 height 11
type input "9"
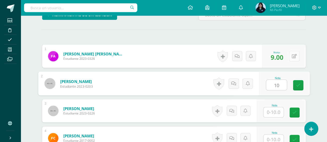
type input "10"
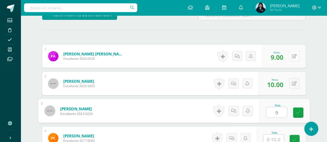
type input "9"
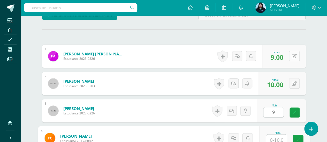
scroll to position [141, 0]
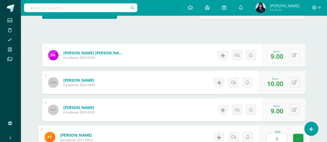
type input "9"
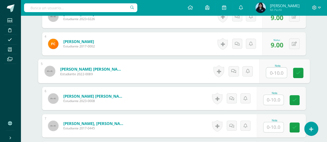
scroll to position [251, 0]
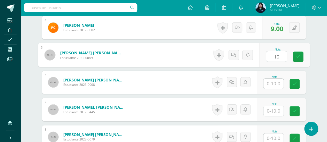
type input "10"
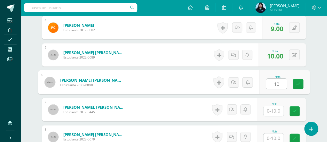
type input "10"
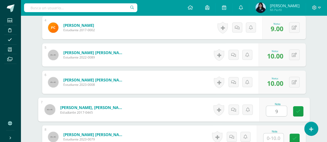
type input "9"
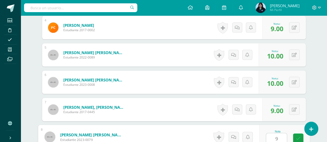
type input "9"
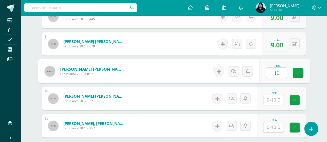
type input "10"
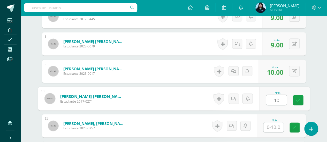
type input "10"
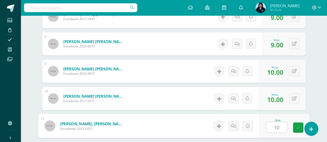
type input "10"
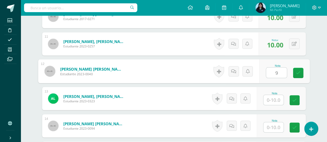
type input "9"
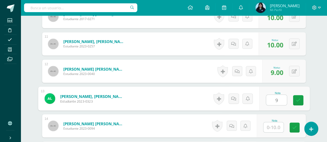
type input "9"
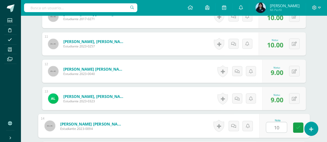
type input "10"
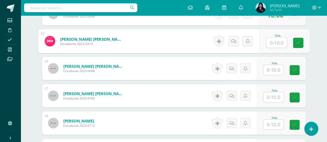
scroll to position [539, 0]
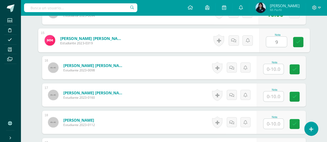
type input "9"
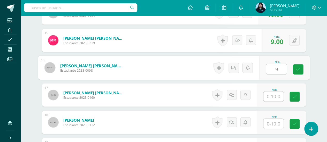
type input "9"
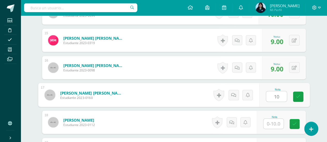
type input "10"
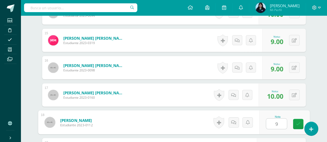
type input "9"
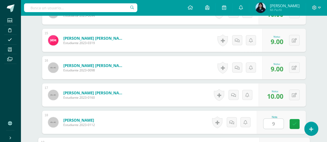
scroll to position [618, 0]
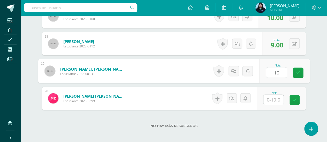
type input "10"
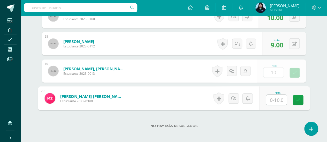
type input "9"
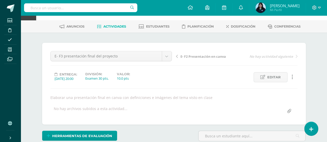
scroll to position [0, 0]
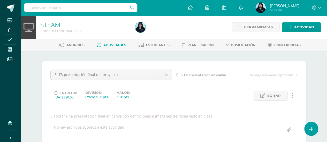
click at [119, 44] on span "Actividades" at bounding box center [114, 45] width 23 height 4
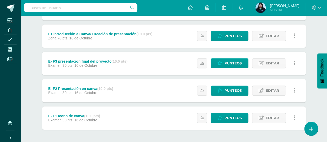
scroll to position [227, 0]
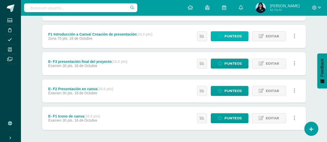
click at [232, 36] on span "Punteos" at bounding box center [232, 37] width 17 height 10
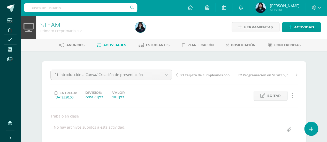
click at [110, 46] on span "Actividades" at bounding box center [114, 45] width 23 height 4
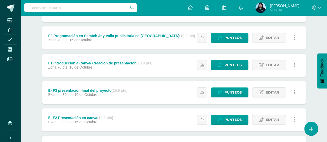
scroll to position [193, 0]
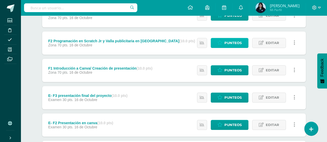
click at [225, 42] on link "Punteos" at bounding box center [230, 43] width 38 height 10
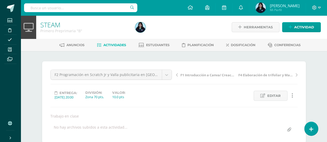
click at [107, 46] on span "Actividades" at bounding box center [114, 45] width 23 height 4
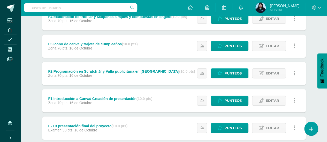
scroll to position [162, 0]
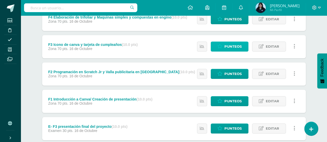
click at [222, 45] on icon at bounding box center [219, 46] width 5 height 4
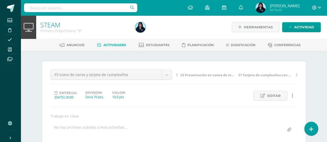
scroll to position [0, 0]
click at [122, 43] on span "Actividades" at bounding box center [114, 45] width 23 height 4
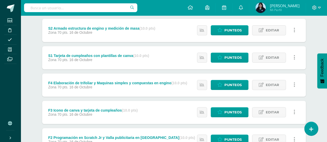
scroll to position [96, 0]
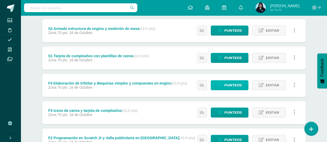
click at [231, 84] on span "Punteos" at bounding box center [232, 86] width 17 height 10
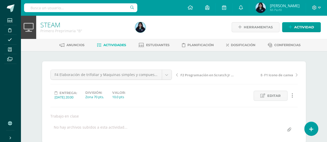
click at [115, 45] on span "Actividades" at bounding box center [114, 45] width 23 height 4
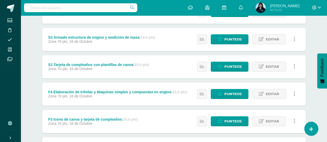
scroll to position [101, 0]
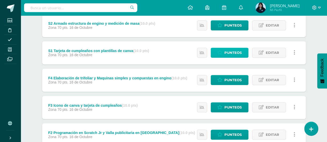
click at [227, 54] on span "Punteos" at bounding box center [232, 53] width 17 height 10
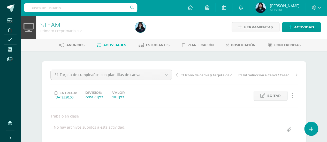
scroll to position [0, 0]
click at [117, 41] on link "Actividades" at bounding box center [111, 45] width 29 height 8
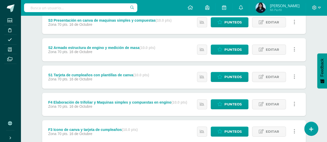
scroll to position [77, 0]
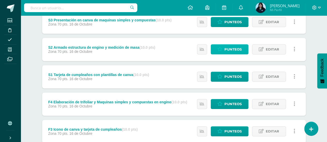
click at [222, 50] on icon at bounding box center [219, 49] width 5 height 4
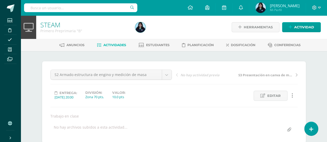
scroll to position [0, 0]
click at [116, 45] on span "Actividades" at bounding box center [114, 45] width 23 height 4
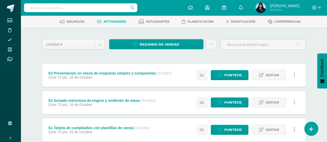
scroll to position [24, 0]
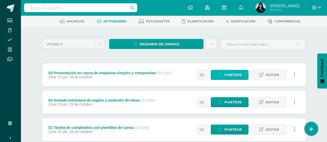
click at [225, 77] on span "Punteos" at bounding box center [232, 75] width 17 height 10
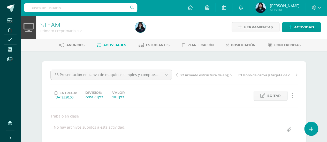
click at [119, 43] on span "Actividades" at bounding box center [114, 45] width 23 height 4
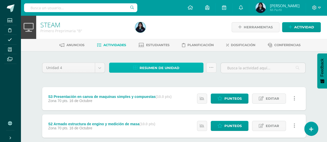
click at [163, 68] on span "Resumen de unidad" at bounding box center [159, 68] width 40 height 10
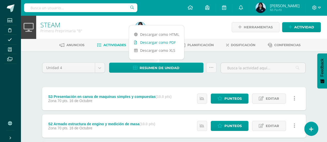
click at [161, 41] on link "Descargar como PDF" at bounding box center [156, 42] width 55 height 8
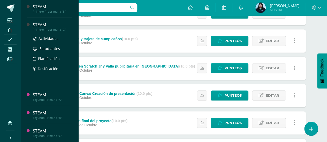
scroll to position [168, 0]
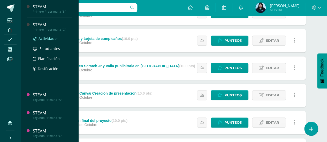
click at [54, 38] on span "Actividades" at bounding box center [48, 38] width 20 height 5
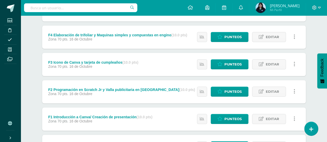
scroll to position [246, 0]
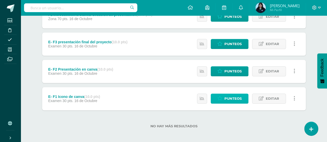
click at [236, 97] on span "Punteos" at bounding box center [232, 99] width 17 height 10
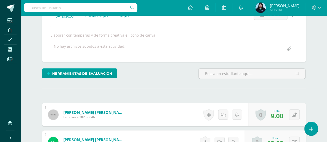
scroll to position [82, 0]
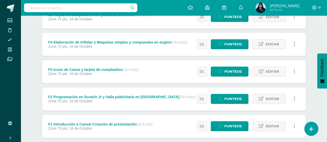
scroll to position [246, 0]
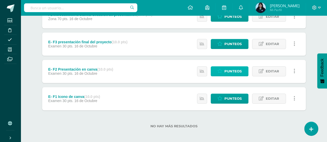
click at [241, 69] on span "Punteos" at bounding box center [232, 72] width 17 height 10
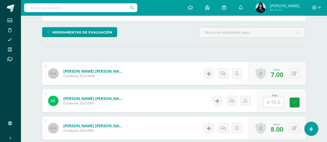
scroll to position [154, 0]
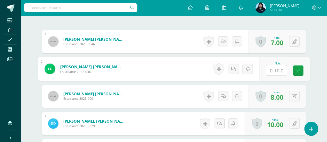
click at [274, 69] on input "text" at bounding box center [276, 70] width 21 height 10
type input "9"
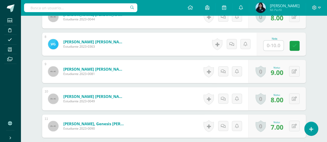
scroll to position [345, 0]
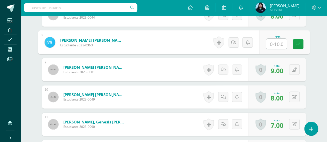
click at [276, 40] on input "text" at bounding box center [276, 44] width 21 height 10
type input "9"
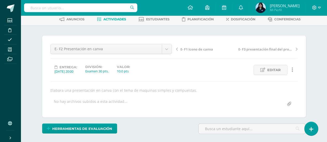
scroll to position [26, 0]
click at [115, 19] on span "Actividades" at bounding box center [114, 20] width 23 height 4
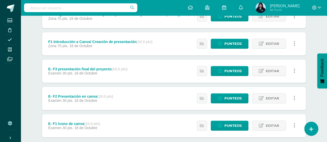
scroll to position [229, 0]
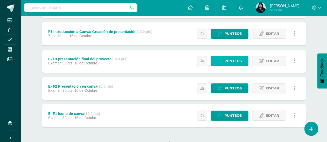
click at [232, 58] on span "Punteos" at bounding box center [232, 61] width 17 height 10
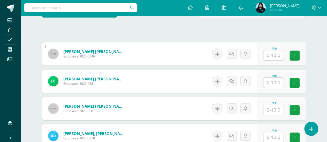
scroll to position [146, 0]
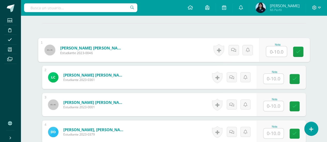
click at [274, 48] on input "text" at bounding box center [276, 51] width 21 height 10
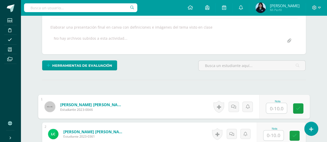
scroll to position [89, 0]
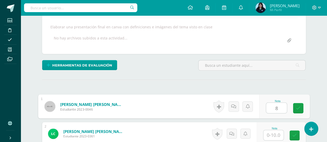
type input "8"
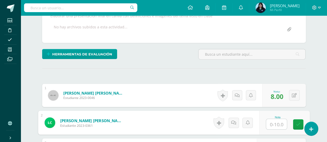
scroll to position [121, 0]
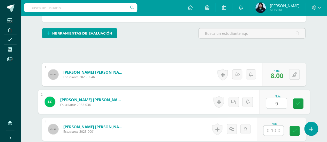
type input "9"
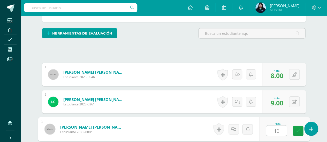
type input "10"
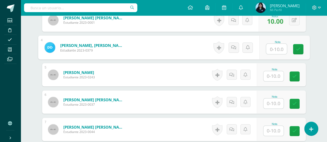
scroll to position [231, 0]
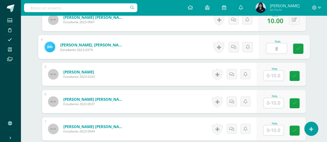
type input "8"
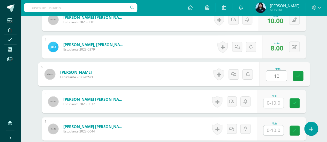
type input "10"
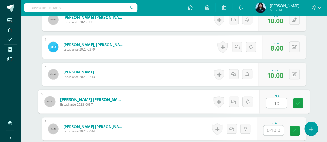
type input "10"
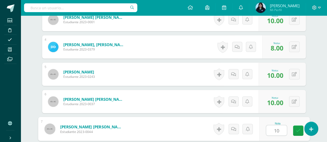
type input "10"
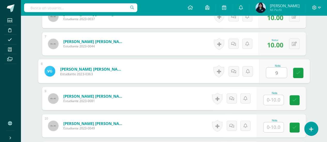
type input "9"
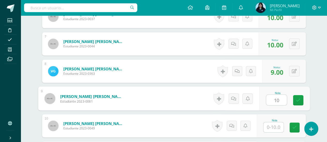
type input "10"
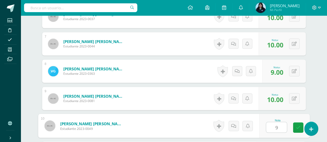
type input "9"
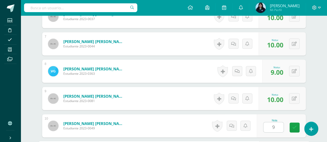
scroll to position [399, 0]
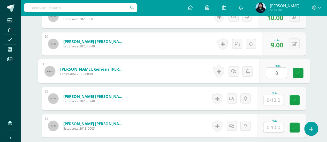
type input "8"
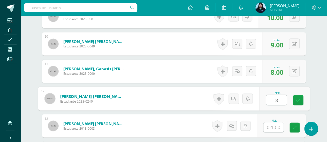
type input "8"
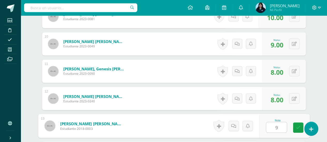
type input "9"
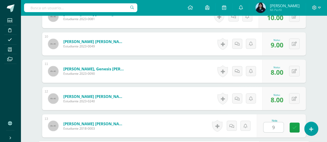
scroll to position [481, 0]
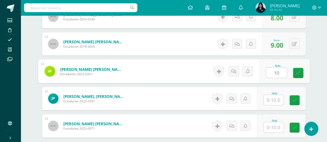
type input "10"
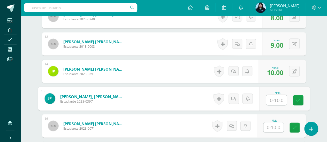
type input "0"
type input "9"
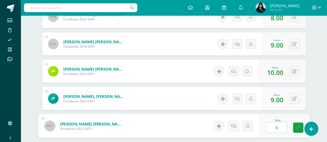
type input "8"
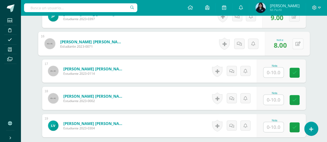
click at [292, 46] on div "0 Logros Logros obtenidos Aún no hay logros agregados Nota: 8.00" at bounding box center [286, 44] width 45 height 24
click at [292, 38] on button at bounding box center [297, 43] width 11 height 11
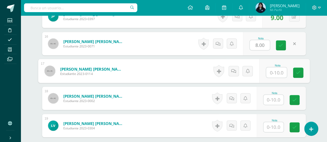
click at [274, 71] on input "text" at bounding box center [276, 73] width 21 height 10
type input "8"
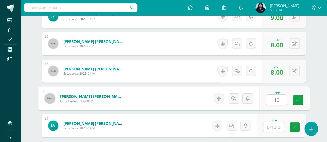
type input "10"
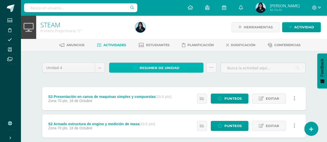
click at [144, 71] on span "Resumen de unidad" at bounding box center [159, 68] width 40 height 10
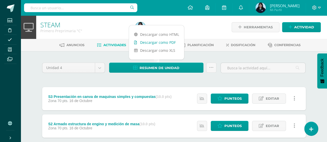
click at [153, 41] on link "Descargar como PDF" at bounding box center [156, 42] width 55 height 8
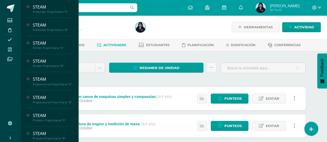
click at [9, 49] on icon at bounding box center [10, 50] width 4 height 4
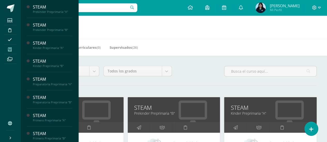
click at [191, 68] on div "Todos los niveles Todos los niveles Preprimaria [GEOGRAPHIC_DATA] [GEOGRAPHIC_D…" at bounding box center [174, 73] width 290 height 15
click at [9, 137] on icon at bounding box center [10, 138] width 4 height 4
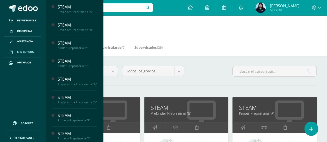
click at [16, 137] on span "Cerrar panel" at bounding box center [24, 138] width 20 height 4
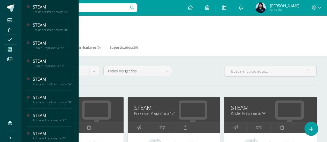
click at [210, 48] on div "Mis Cursos (12) Mis Extracurriculares (0) Supervisados (26)" at bounding box center [180, 47] width 318 height 17
click at [173, 31] on h1 "Mis cursos" at bounding box center [174, 27] width 294 height 24
